Goal: Navigation & Orientation: Go to known website

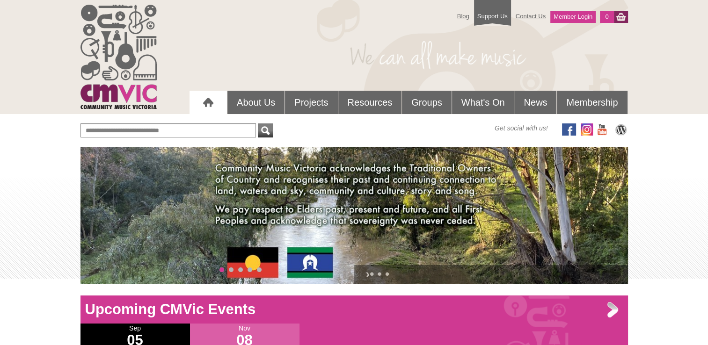
click at [131, 45] on img at bounding box center [118, 57] width 76 height 104
